Goal: Task Accomplishment & Management: Use online tool/utility

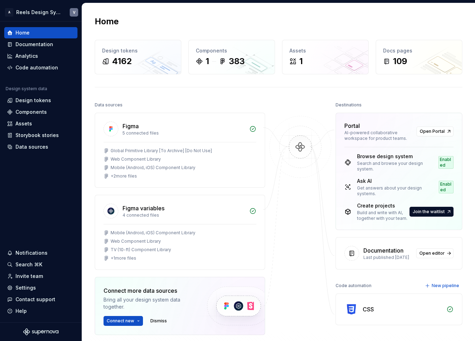
scroll to position [62, 0]
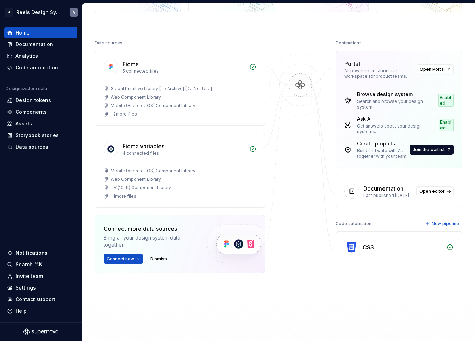
click at [241, 241] on img at bounding box center [238, 243] width 86 height 57
click at [126, 259] on span "Connect new" at bounding box center [120, 259] width 27 height 6
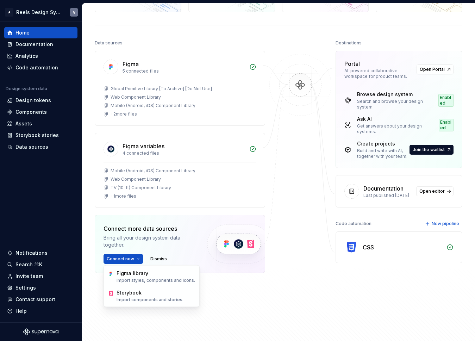
click at [222, 271] on img at bounding box center [238, 243] width 86 height 57
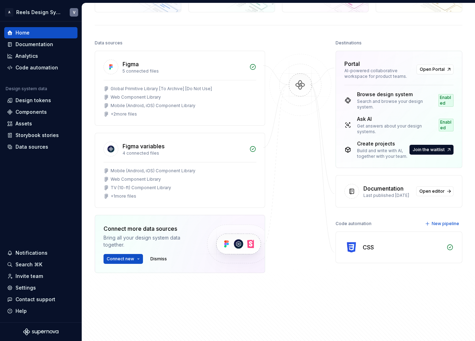
click at [125, 253] on div "Connect more data sources Bring all your design system data together. Connect n…" at bounding box center [149, 243] width 92 height 39
drag, startPoint x: 127, startPoint y: 259, endPoint x: 131, endPoint y: 264, distance: 6.5
click at [127, 260] on span "Connect new" at bounding box center [120, 259] width 27 height 6
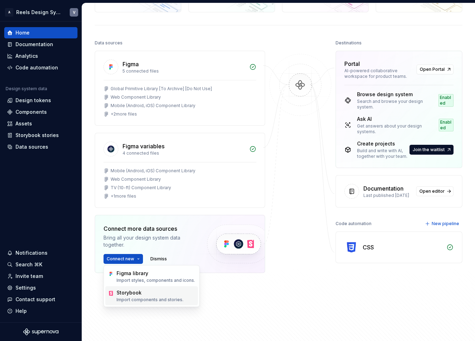
click at [152, 297] on p "Import components and stories." at bounding box center [150, 300] width 67 height 6
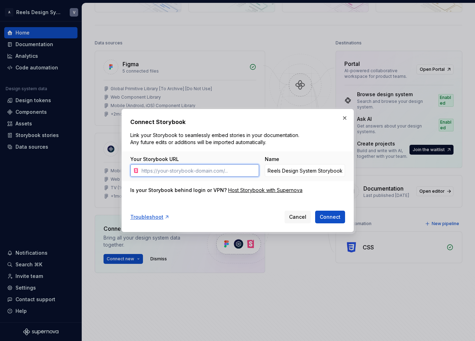
paste input "[URL][DOMAIN_NAME]"
type input "[URL][DOMAIN_NAME]"
click at [245, 151] on div "Your Storybook URL [URL][DOMAIN_NAME] Name Reels Design System Storybook" at bounding box center [238, 166] width 232 height 30
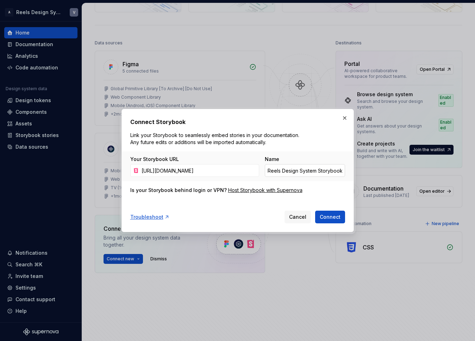
click at [268, 170] on input "Reels Design System Storybook" at bounding box center [305, 170] width 80 height 13
click at [270, 170] on input "Reels Design System Storybook" at bounding box center [305, 170] width 80 height 13
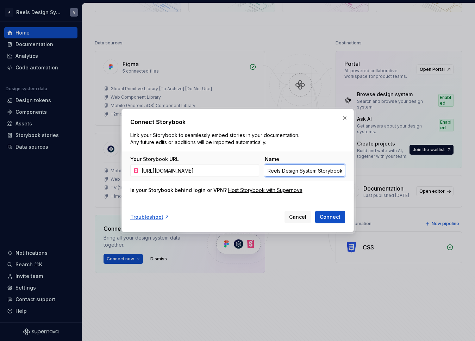
click at [270, 170] on input "Reels Design System Storybook" at bounding box center [305, 170] width 80 height 13
click at [274, 171] on input "Reels Design System Storybook" at bounding box center [305, 170] width 80 height 13
click at [266, 171] on input "Reels Design System Storybook" at bounding box center [305, 170] width 80 height 13
click at [316, 172] on input "Reels Design System Storybook" at bounding box center [305, 170] width 80 height 13
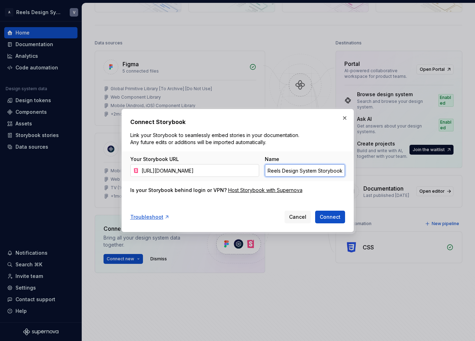
drag, startPoint x: 316, startPoint y: 170, endPoint x: 227, endPoint y: 168, distance: 89.5
click at [227, 168] on div "Your Storybook URL [URL][DOMAIN_NAME] Name Reels Design System Storybook" at bounding box center [237, 166] width 215 height 21
type input "CTV Assemble Storybook"
click at [332, 215] on span "Connect" at bounding box center [330, 216] width 21 height 7
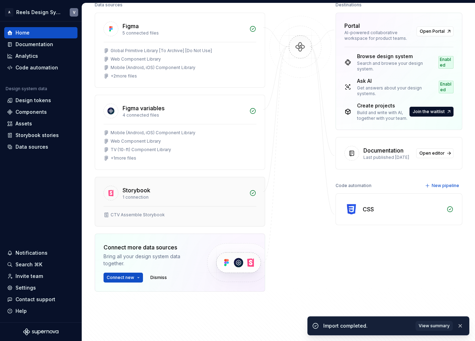
scroll to position [119, 0]
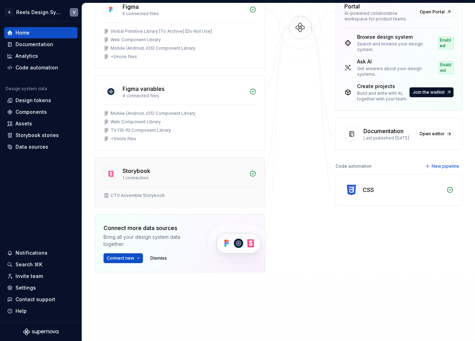
click at [133, 195] on div "CTV Assemble Storybook" at bounding box center [138, 196] width 54 height 6
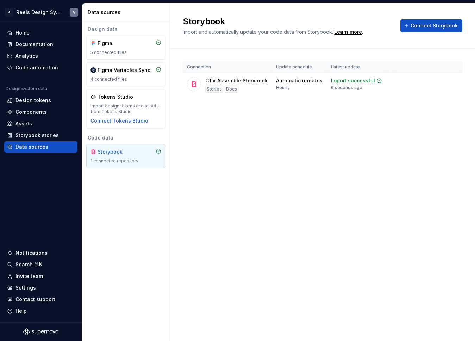
scroll to position [0, 34]
